Goal: Information Seeking & Learning: Learn about a topic

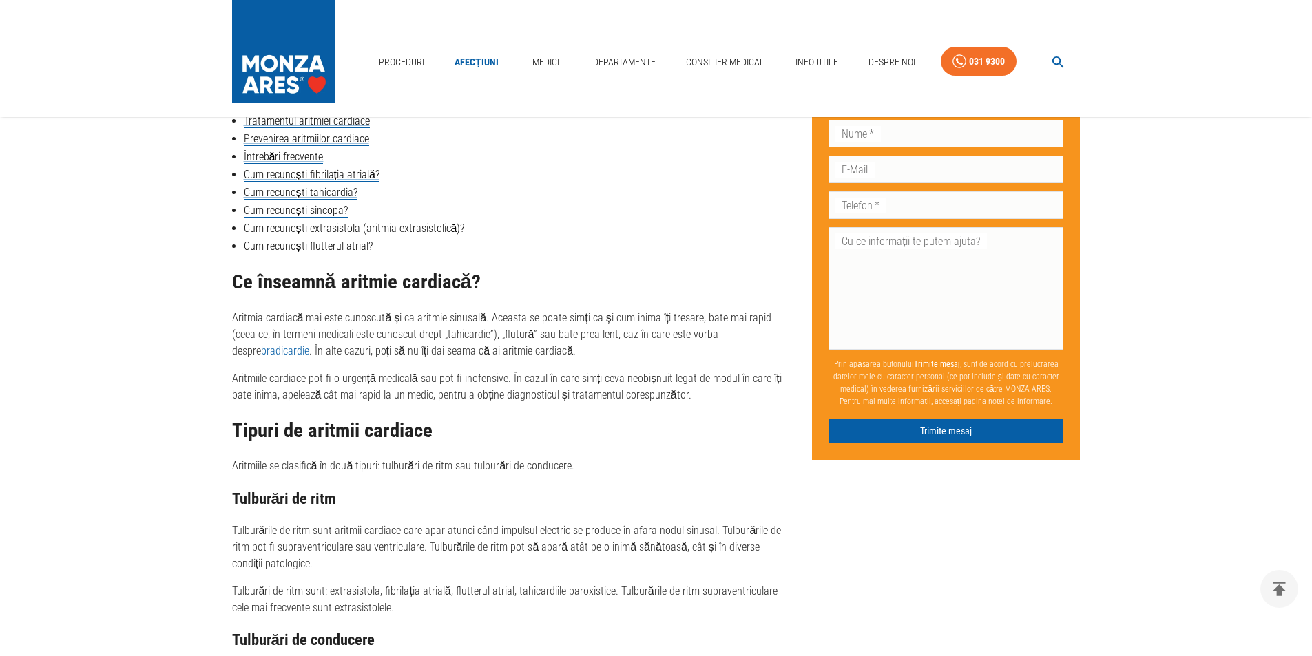
scroll to position [826, 0]
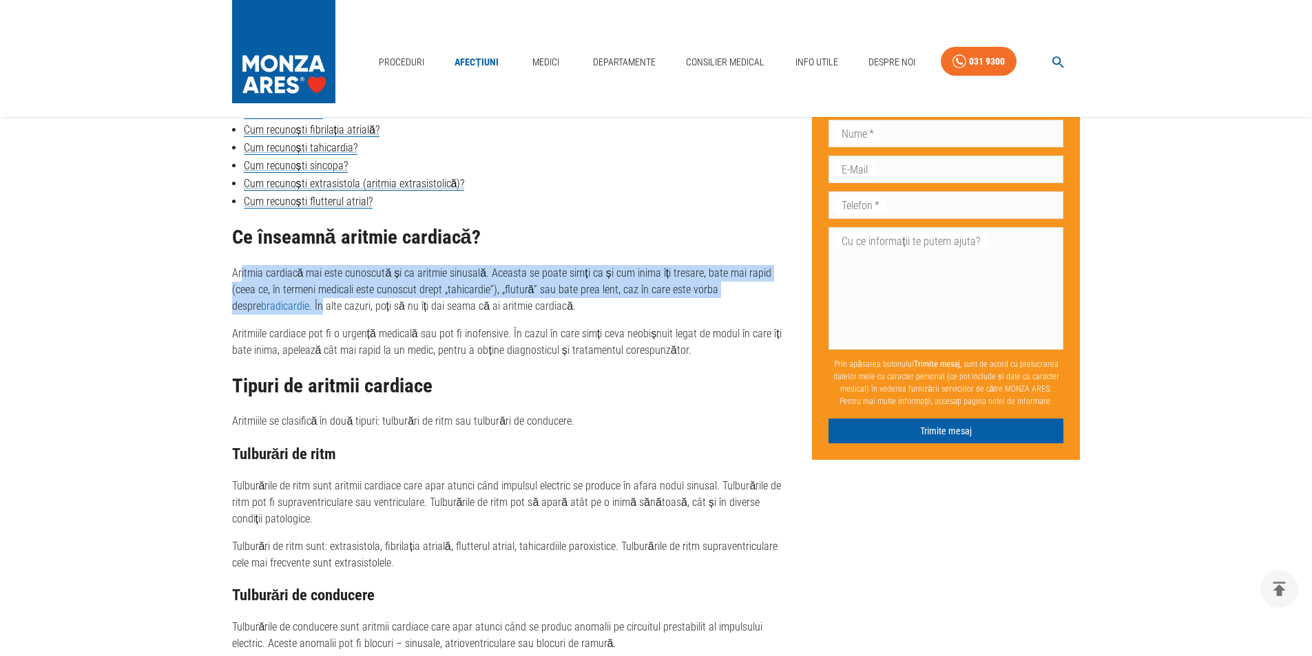
drag, startPoint x: 240, startPoint y: 276, endPoint x: 789, endPoint y: 288, distance: 549.6
click at [789, 288] on p "Aritmia cardiacă mai este cunoscută și ca aritmie sinusală. Aceasta se poate si…" at bounding box center [511, 290] width 558 height 50
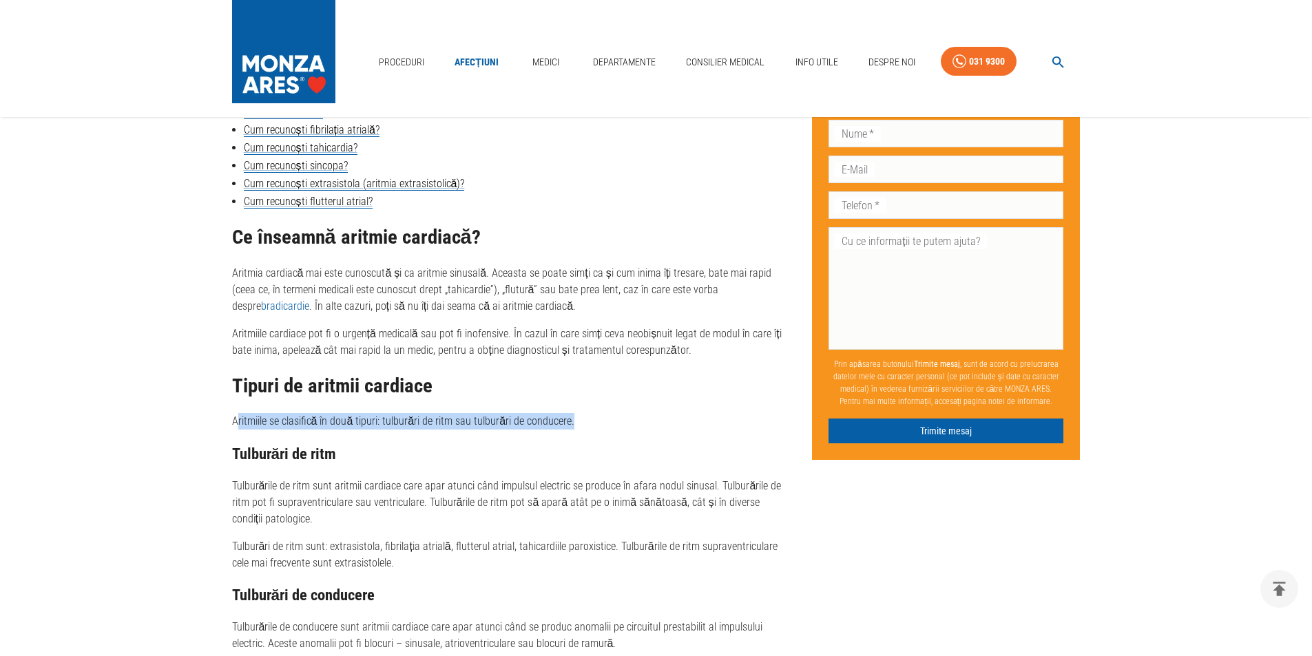
drag, startPoint x: 235, startPoint y: 416, endPoint x: 574, endPoint y: 417, distance: 339.5
click at [574, 417] on p "Aritmiile se clasifică în două tipuri: tulburări de ritm sau tulburări de condu…" at bounding box center [511, 421] width 558 height 17
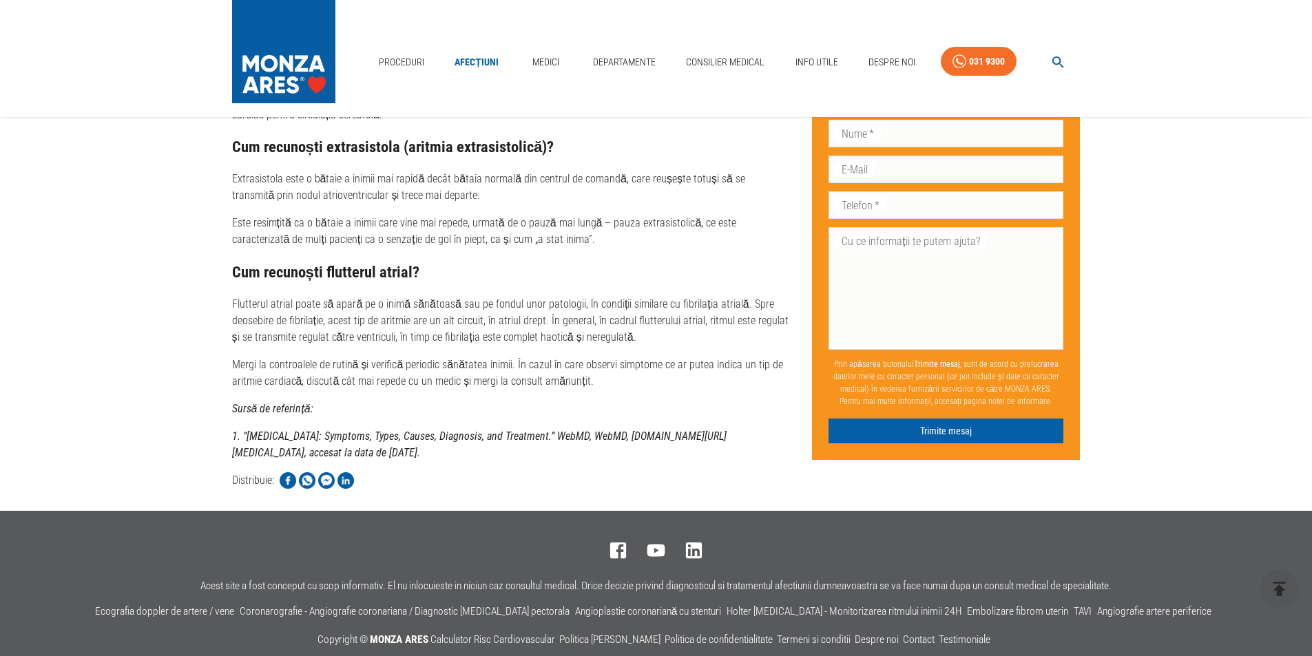
scroll to position [3856, 0]
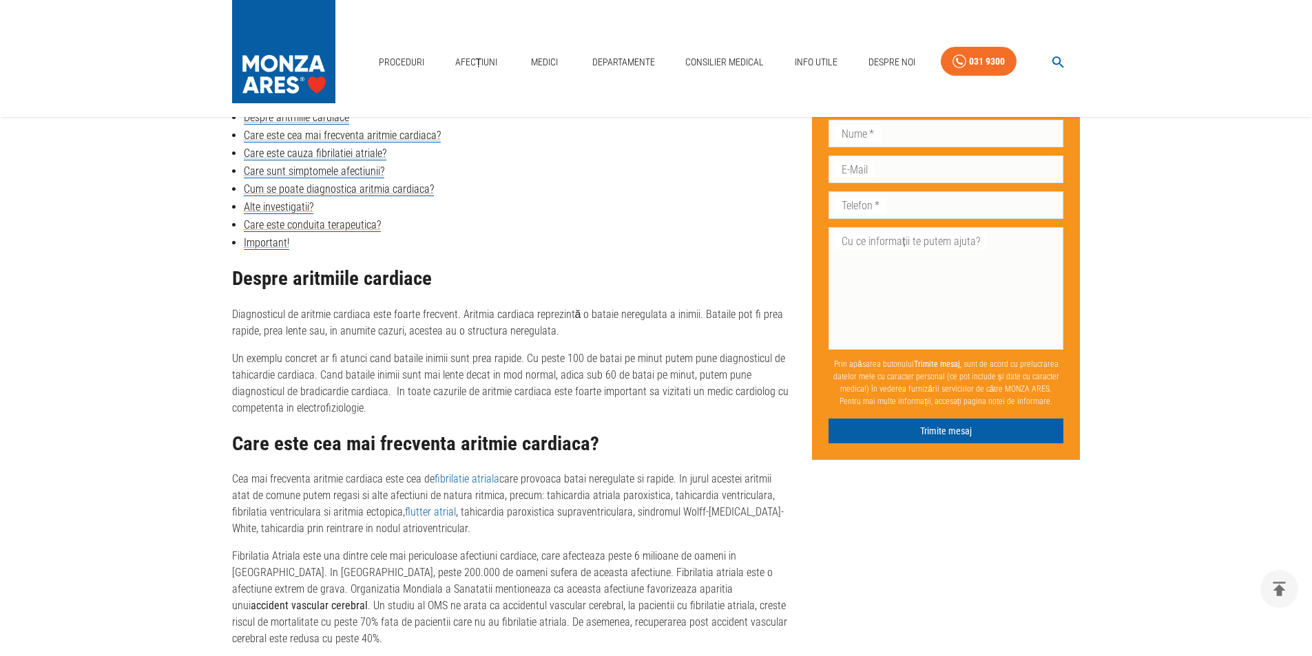
scroll to position [689, 0]
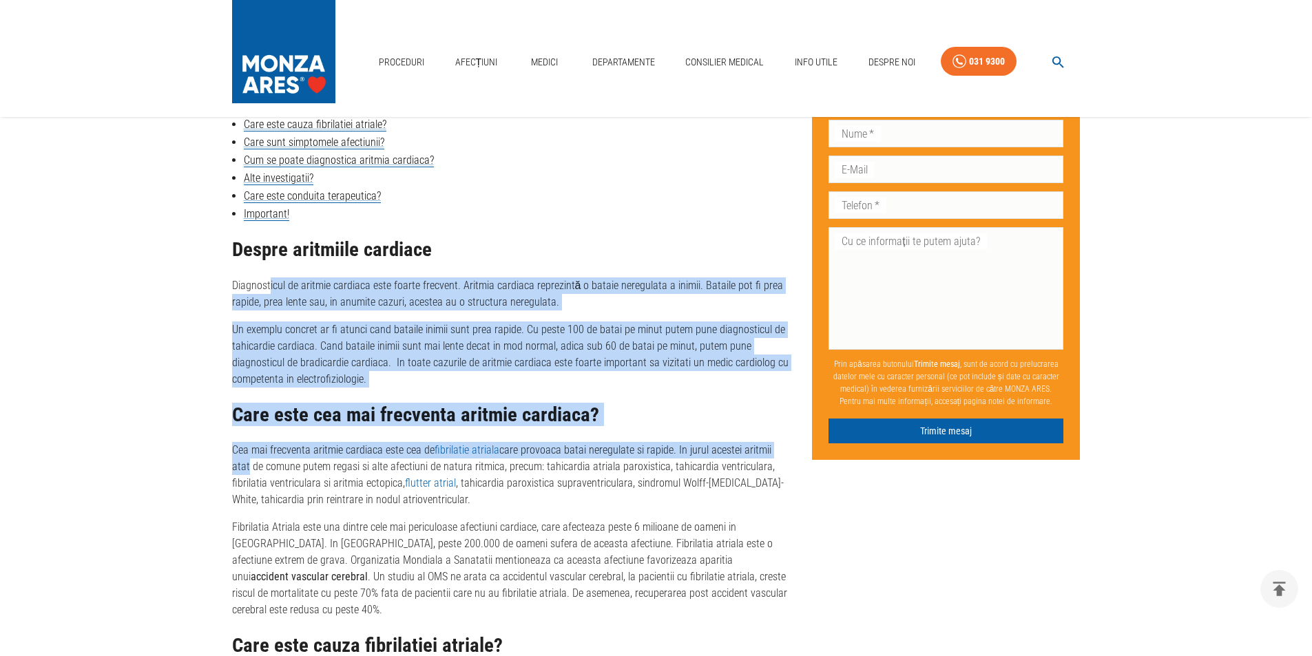
drag, startPoint x: 269, startPoint y: 285, endPoint x: 781, endPoint y: 448, distance: 537.0
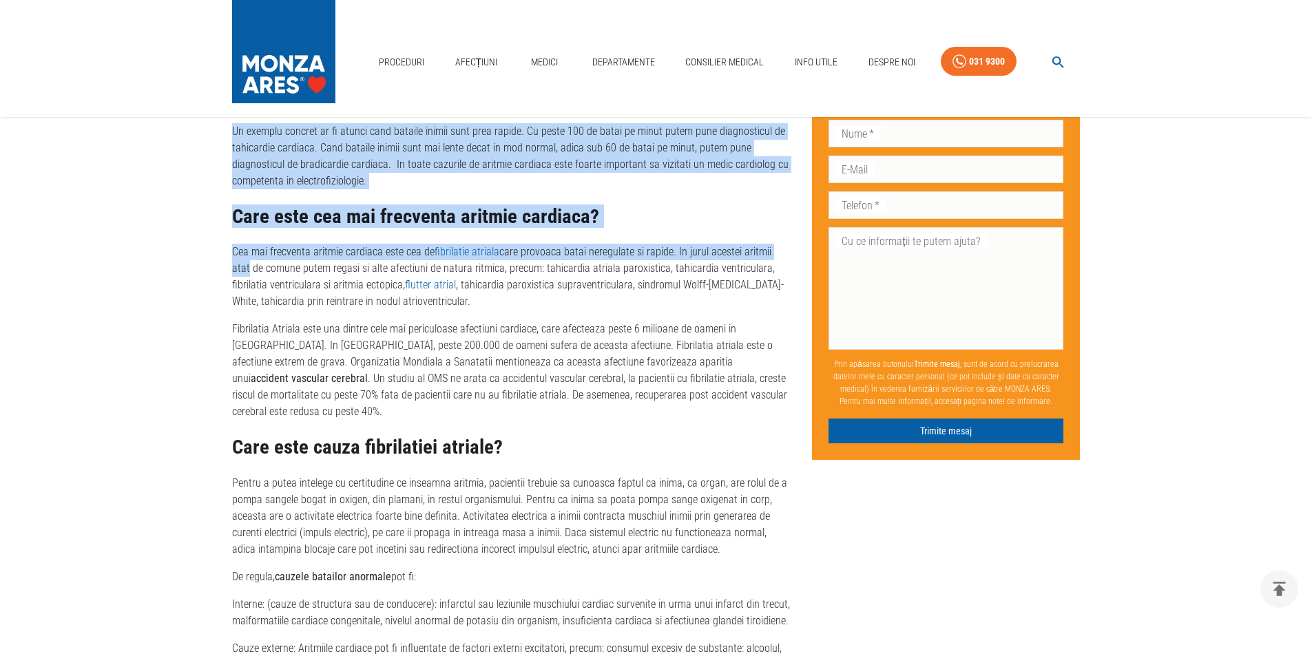
scroll to position [895, 0]
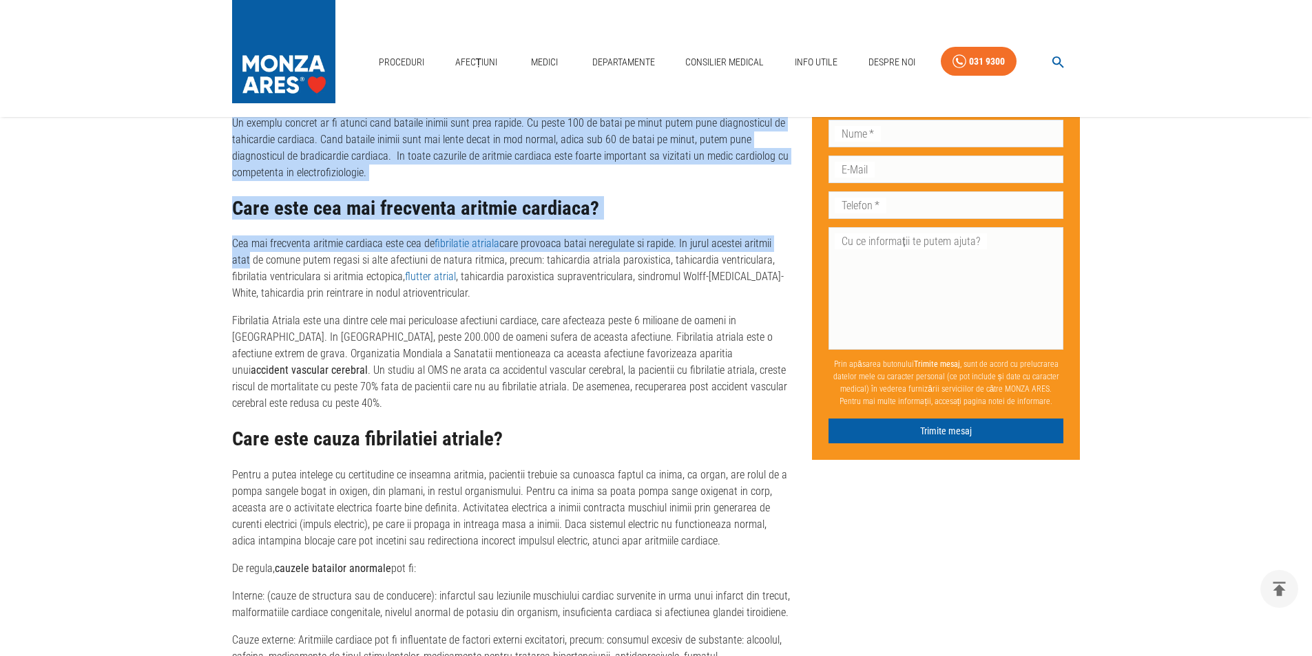
drag, startPoint x: 288, startPoint y: 455, endPoint x: 435, endPoint y: 549, distance: 174.6
click at [435, 549] on div "Despre aritmiile cardiace Diagnosticul de aritmie cardiaca este foarte frecvent…" at bounding box center [511, 606] width 558 height 1149
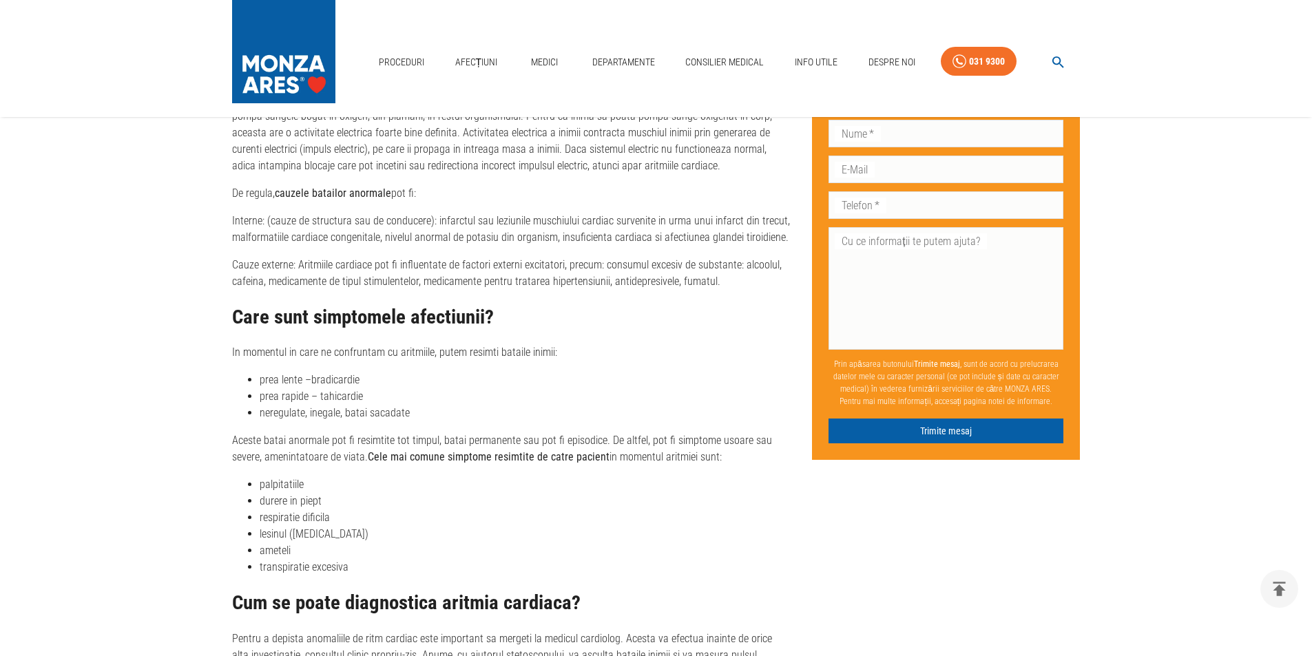
scroll to position [1308, 0]
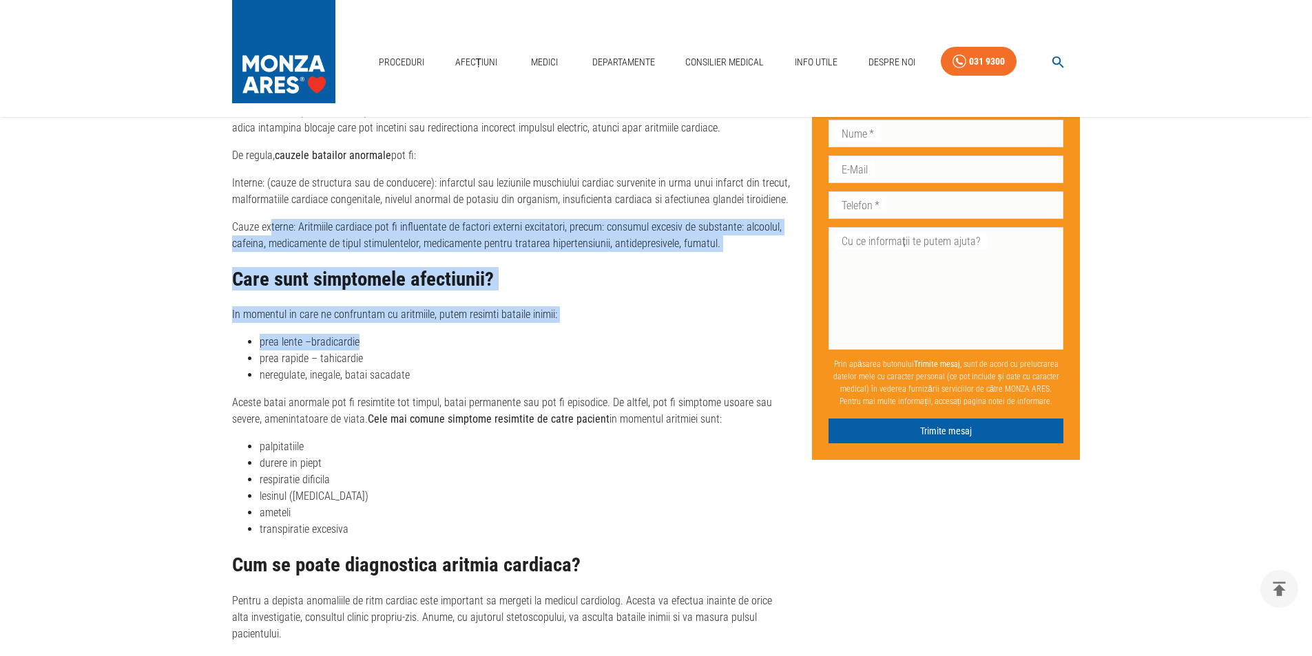
drag, startPoint x: 271, startPoint y: 207, endPoint x: 385, endPoint y: 329, distance: 167.6
click at [385, 329] on div "Despre aritmiile cardiace Diagnosticul de aritmie cardiaca este foarte frecvent…" at bounding box center [511, 193] width 558 height 1149
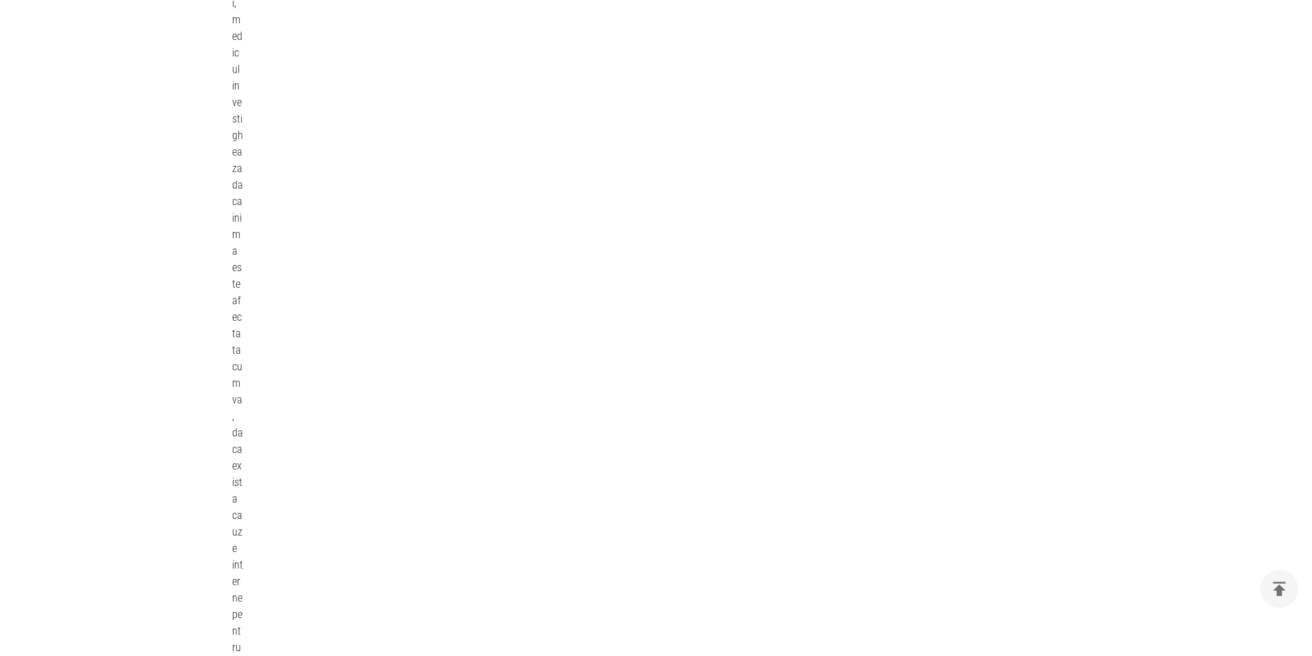
scroll to position [3443, 0]
